Goal: Transaction & Acquisition: Purchase product/service

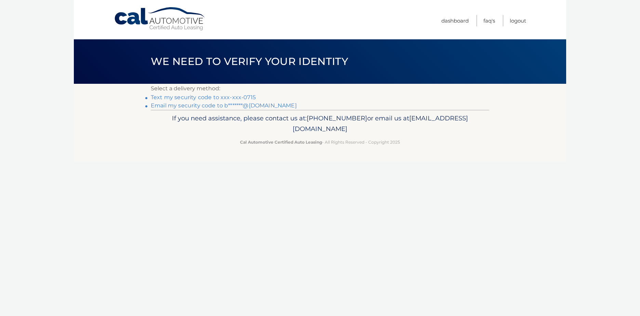
click at [235, 95] on link "Text my security code to xxx-xxx-0715" at bounding box center [203, 97] width 105 height 6
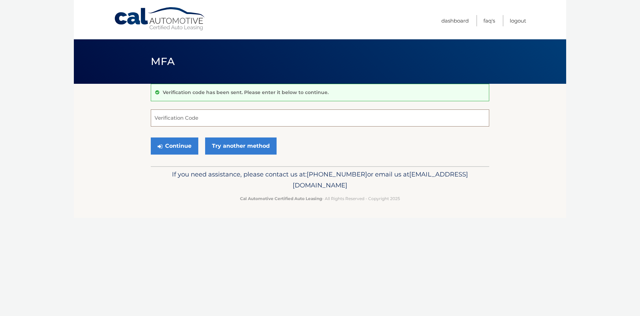
click at [182, 120] on input "Verification Code" at bounding box center [320, 117] width 339 height 17
type input "649521"
click at [174, 144] on button "Continue" at bounding box center [175, 145] width 48 height 17
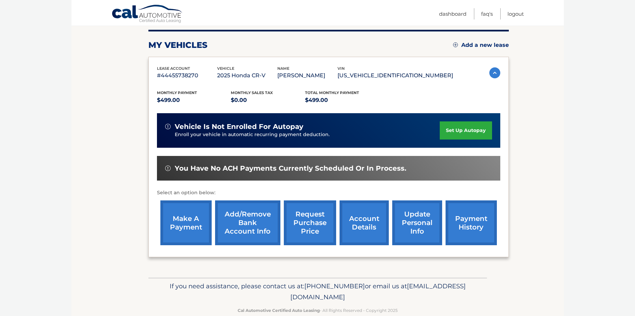
scroll to position [86, 0]
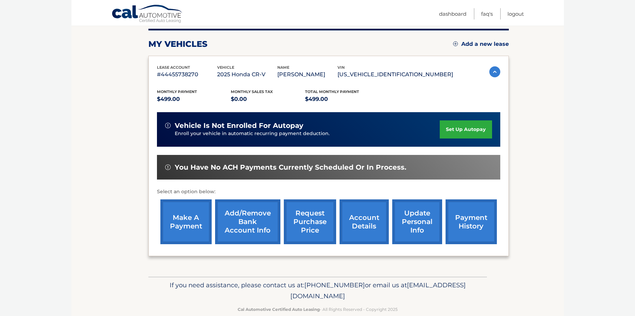
click at [178, 220] on link "make a payment" at bounding box center [185, 221] width 51 height 45
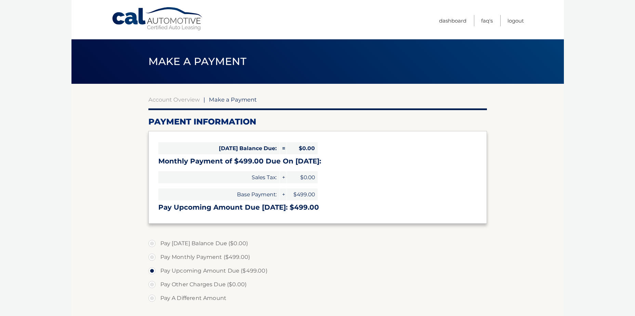
select select "MThlZjJkMmMtY2IzMy00MzRlLTgzM2UtNDE5MTMzZTQ2NGE4"
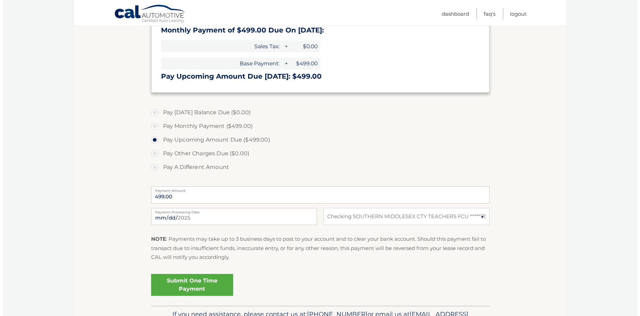
scroll to position [173, 0]
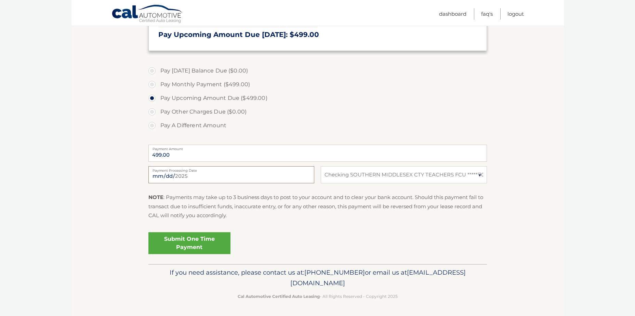
click at [166, 175] on input "2025-09-01" at bounding box center [231, 174] width 166 height 17
type input "2025-09-06"
click at [195, 240] on link "Submit One Time Payment" at bounding box center [189, 243] width 82 height 22
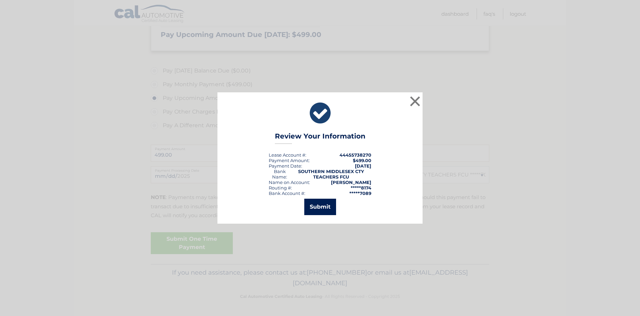
click at [320, 208] on button "Submit" at bounding box center [320, 207] width 32 height 16
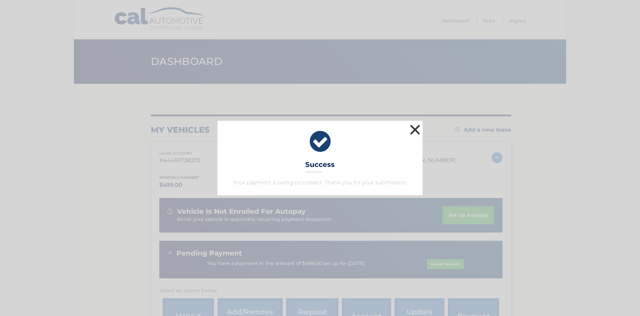
click at [412, 128] on button "×" at bounding box center [415, 130] width 14 height 14
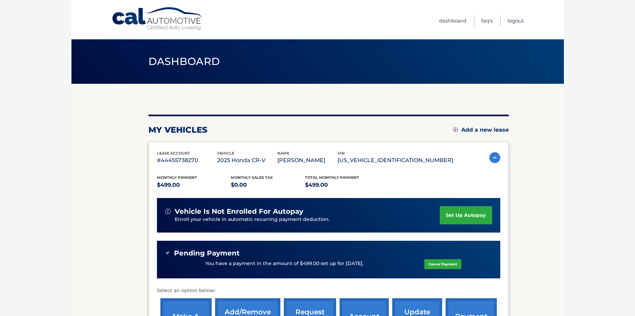
click at [515, 21] on link "Logout" at bounding box center [515, 20] width 16 height 11
